Goal: Information Seeking & Learning: Find specific fact

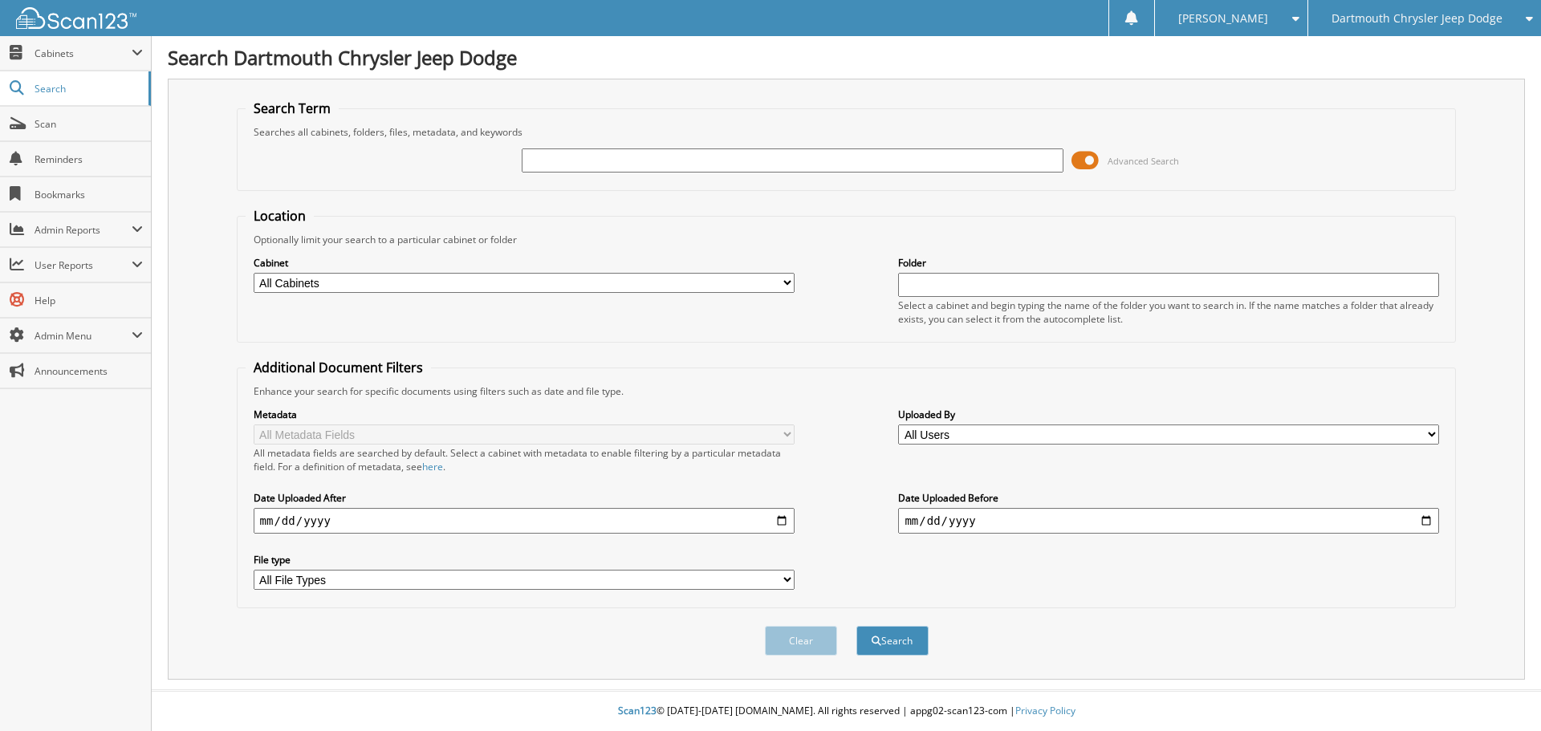
click at [627, 160] on input "text" at bounding box center [792, 160] width 541 height 24
type input "379607"
click at [856, 626] on button "Search" at bounding box center [892, 641] width 72 height 30
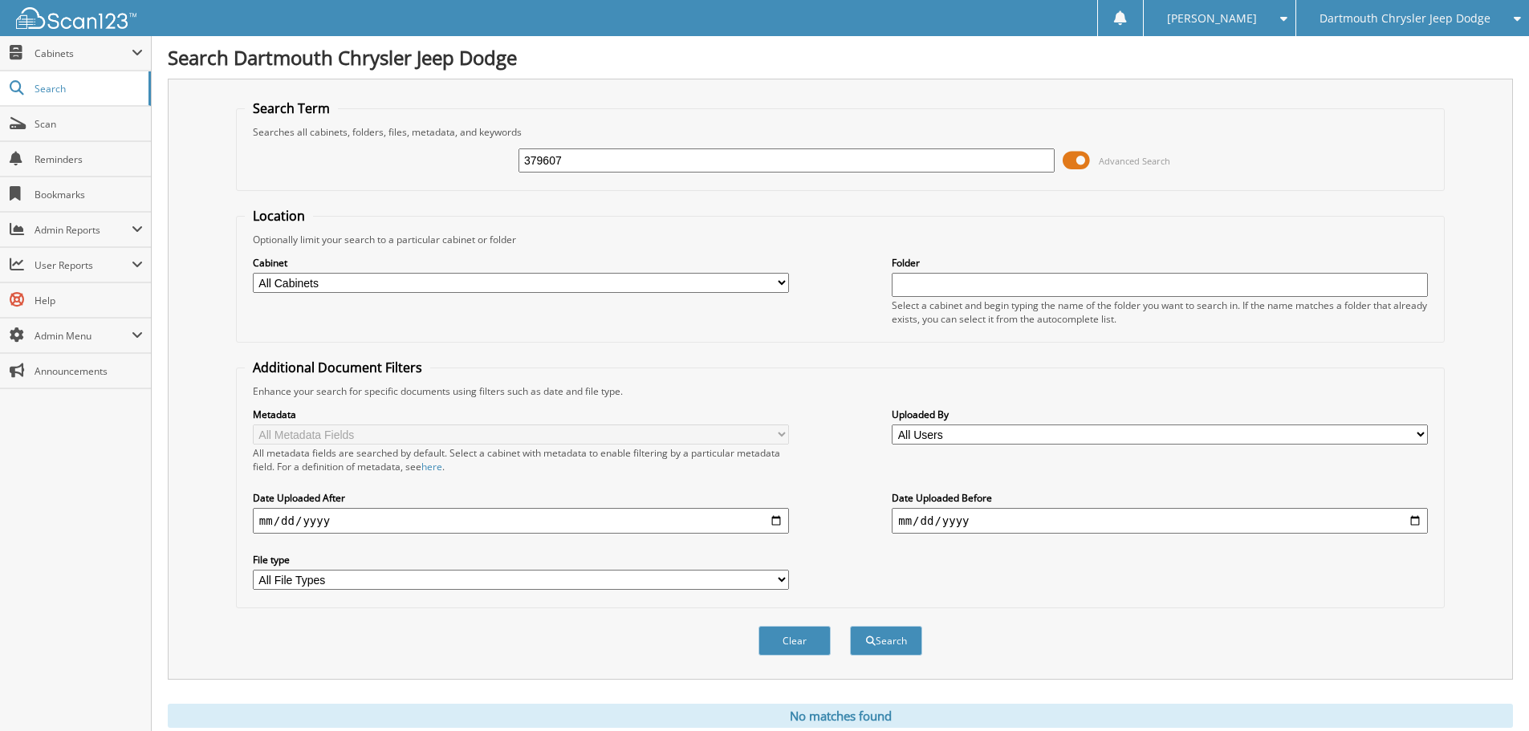
click at [1067, 155] on span at bounding box center [1075, 160] width 27 height 24
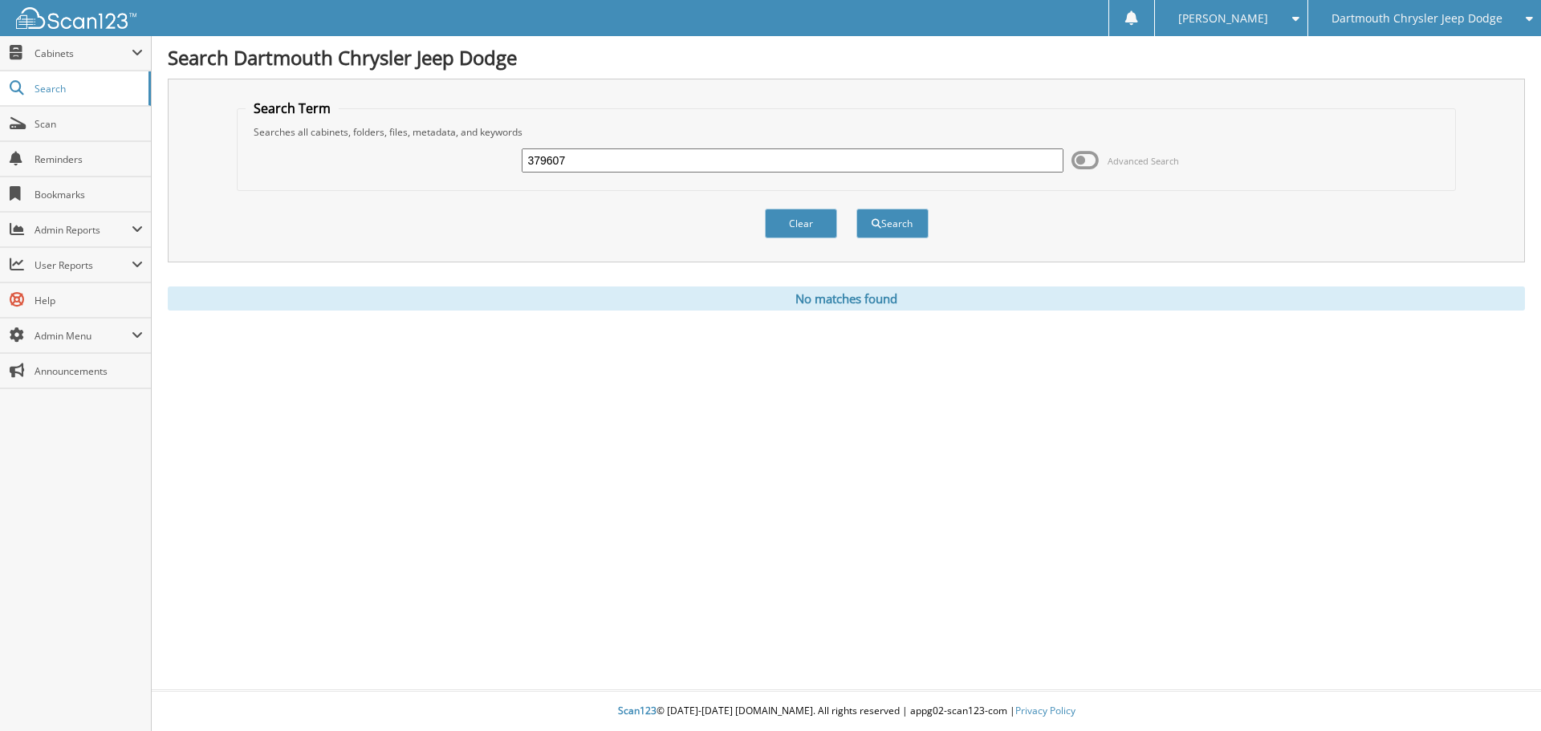
click at [1067, 155] on div "379607 Advanced Search" at bounding box center [847, 160] width 1202 height 43
drag, startPoint x: 640, startPoint y: 168, endPoint x: 521, endPoint y: 165, distance: 118.8
click at [521, 165] on div "379607 Advanced Search" at bounding box center [847, 160] width 1202 height 43
type input "377766"
click at [856, 209] on button "Search" at bounding box center [892, 224] width 72 height 30
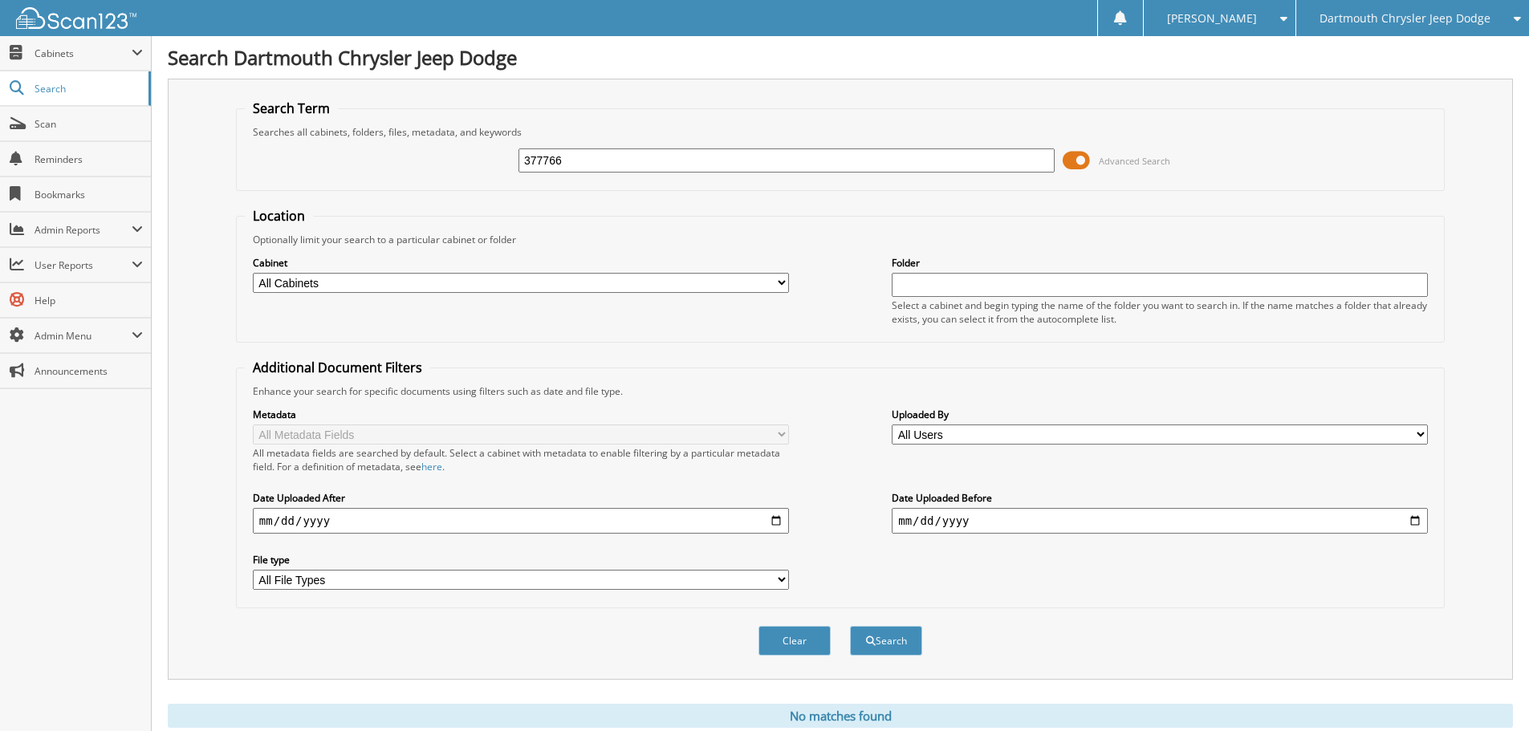
click at [1066, 163] on span at bounding box center [1075, 160] width 27 height 24
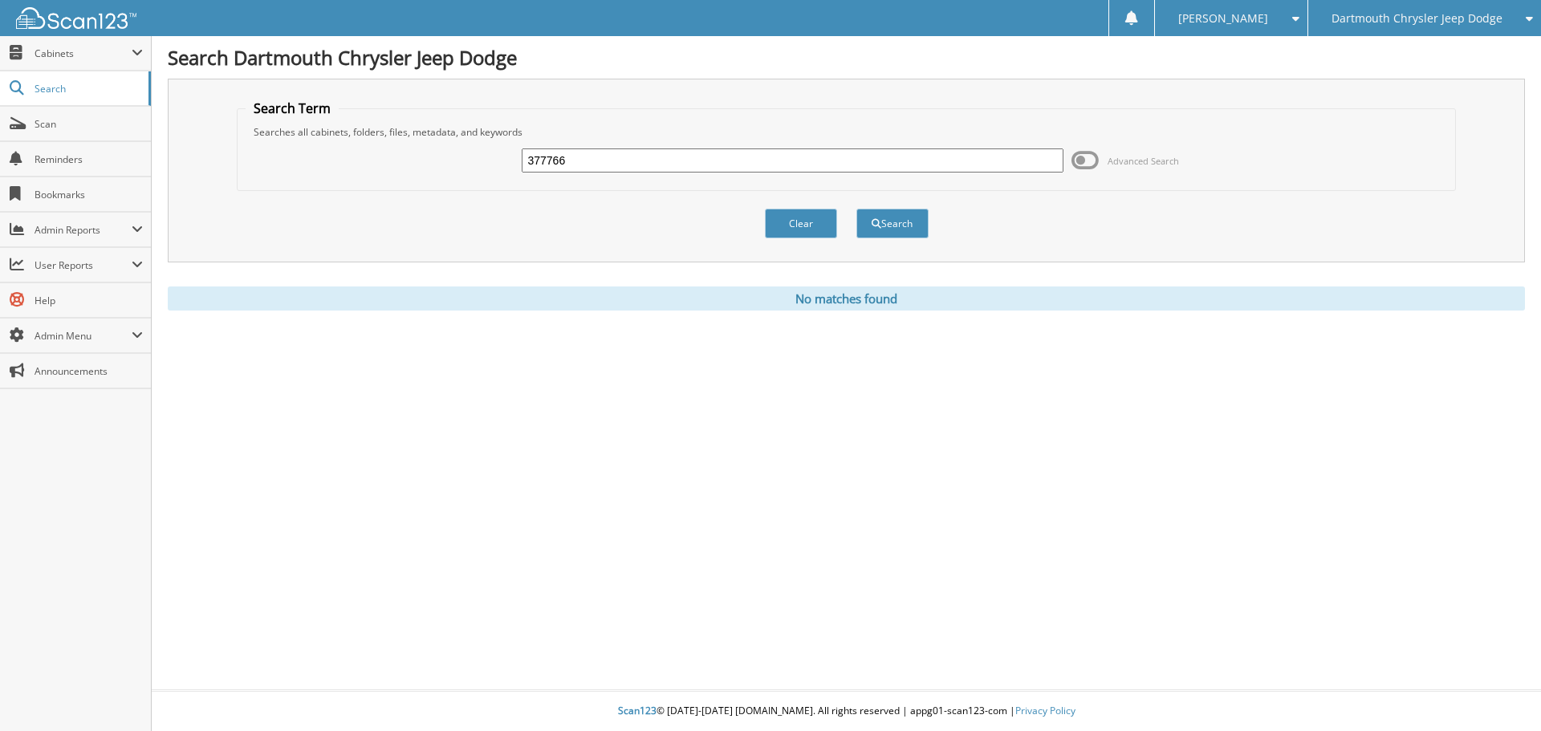
click at [840, 211] on div "Clear Search" at bounding box center [847, 223] width 1220 height 65
click at [867, 221] on button "Search" at bounding box center [892, 224] width 72 height 30
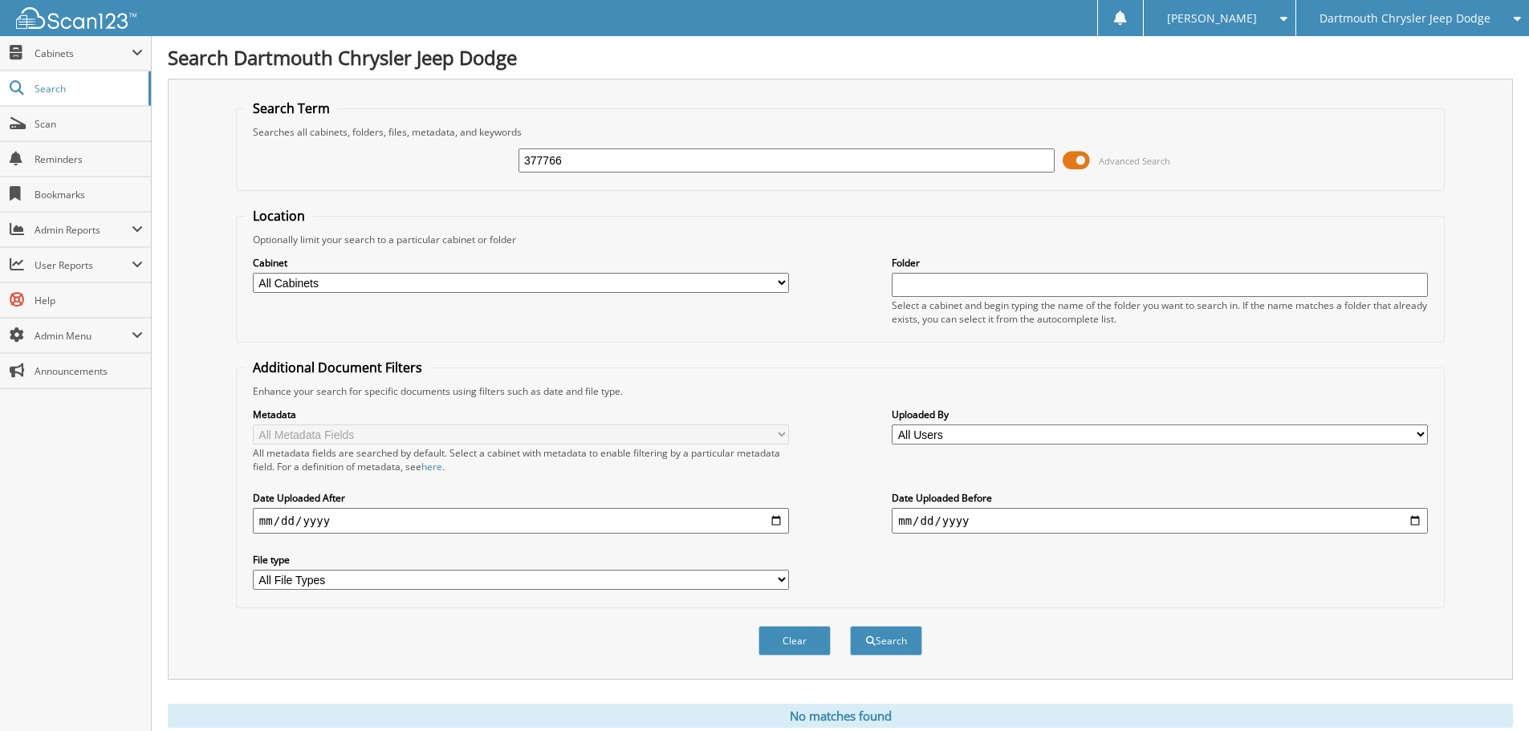
click at [1066, 153] on span at bounding box center [1075, 160] width 27 height 24
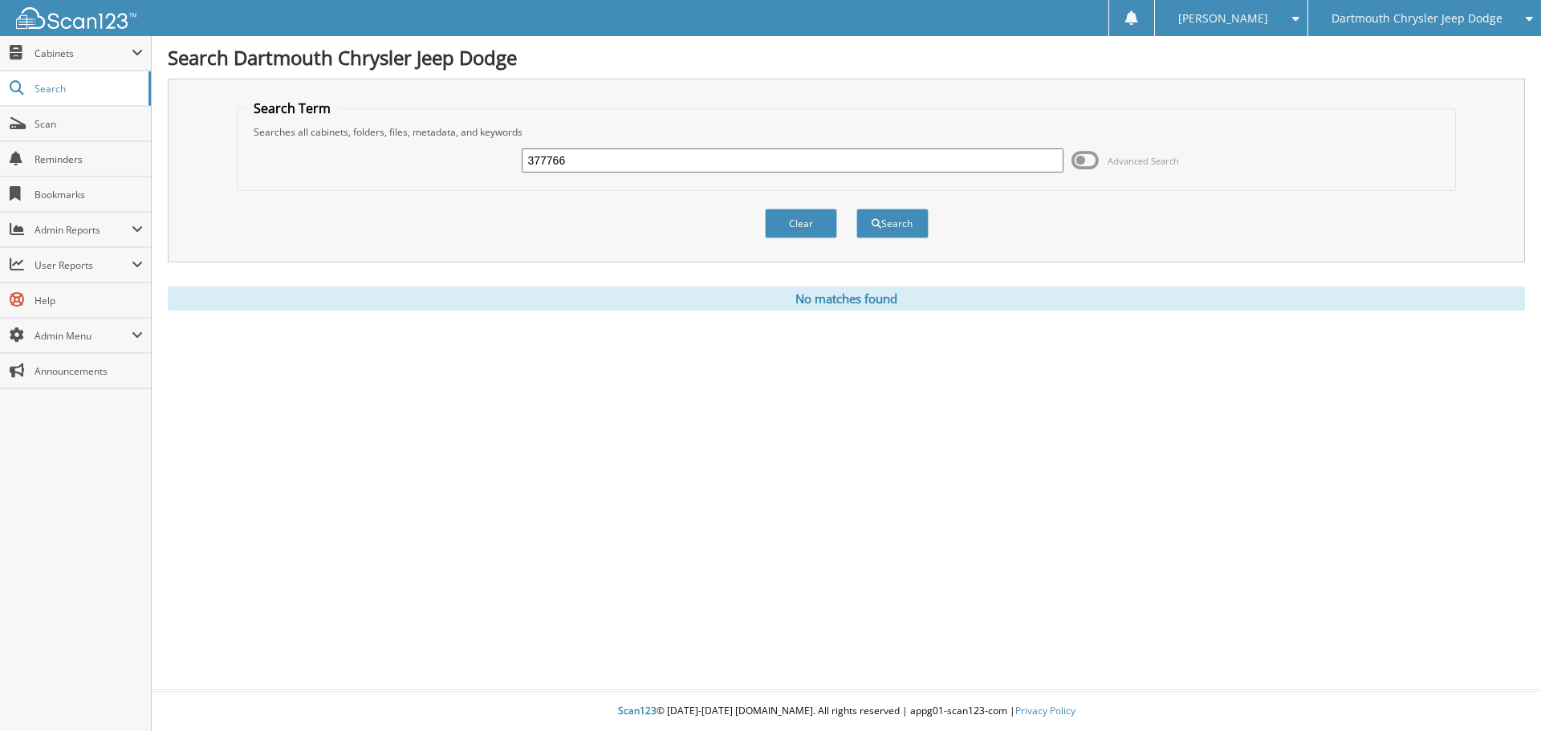
drag, startPoint x: 579, startPoint y: 156, endPoint x: 525, endPoint y: 160, distance: 53.9
click at [525, 160] on input "377766" at bounding box center [792, 160] width 541 height 24
type input "379607"
click at [856, 209] on button "Search" at bounding box center [892, 224] width 72 height 30
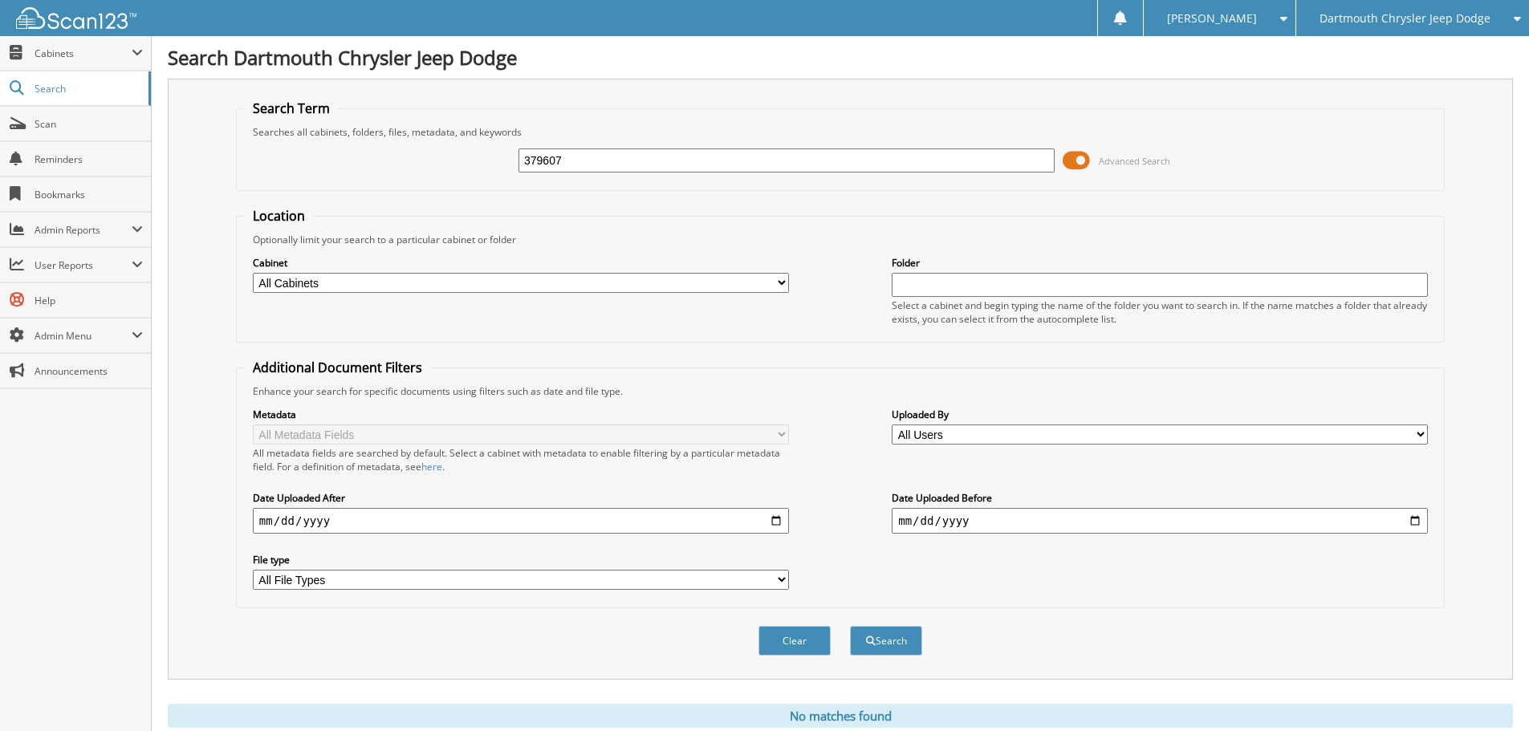
click at [1064, 160] on span at bounding box center [1075, 160] width 27 height 24
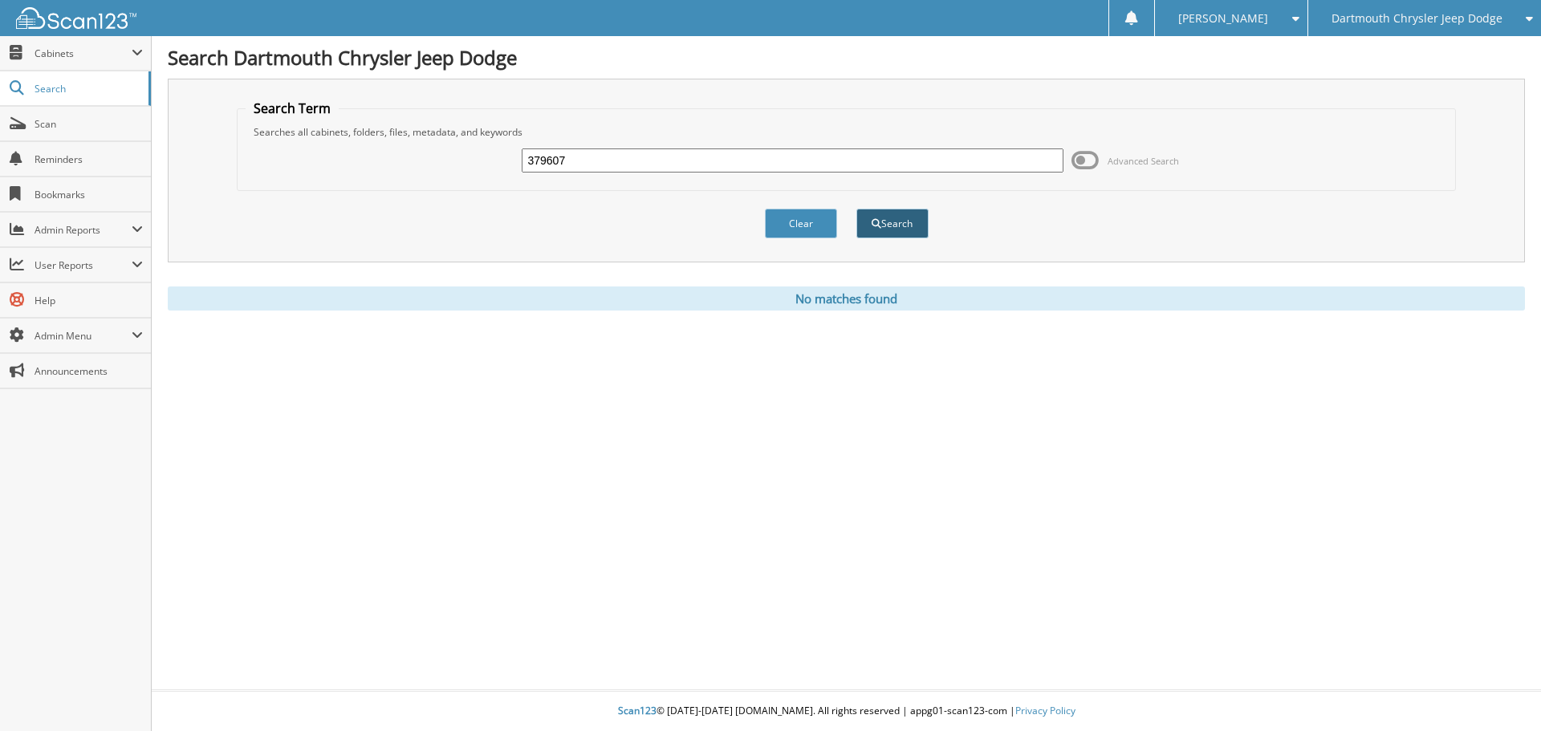
click at [876, 217] on button "Search" at bounding box center [892, 224] width 72 height 30
